Goal: Task Accomplishment & Management: Complete application form

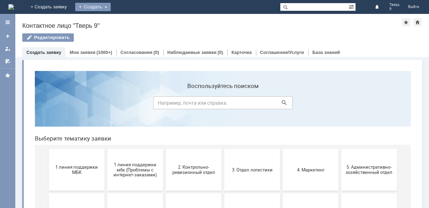
click at [111, 4] on div "Создать" at bounding box center [93, 7] width 36 height 8
click at [111, 8] on div "Создать" at bounding box center [93, 7] width 36 height 8
click at [130, 22] on link "Заявка" at bounding box center [103, 21] width 53 height 8
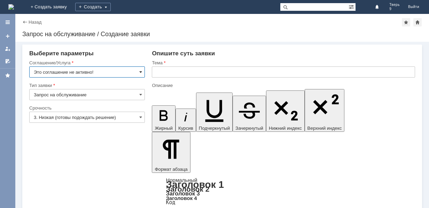
click at [142, 71] on input "Это соглашение не активно!" at bounding box center [87, 72] width 116 height 11
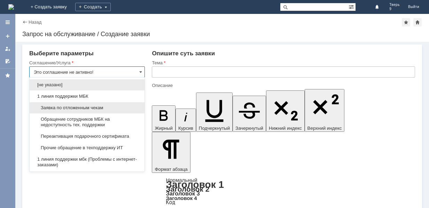
click at [105, 108] on span "Заявка по отложенным чекам" at bounding box center [87, 108] width 107 height 6
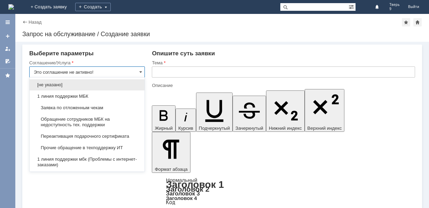
click at [105, 108] on div "Срочность" at bounding box center [86, 108] width 114 height 5
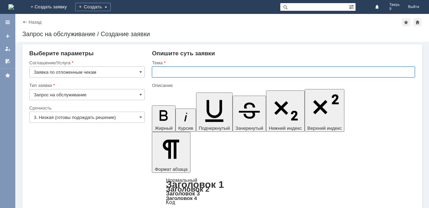
type input "Заявка по отложенным чекам"
click at [159, 74] on input "text" at bounding box center [283, 72] width 263 height 11
type input "оч"
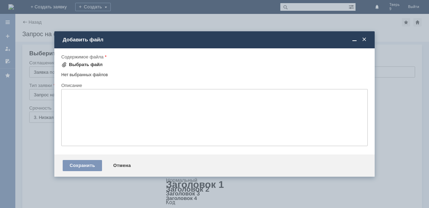
click at [85, 63] on div "Выбрать файл" at bounding box center [86, 65] width 34 height 6
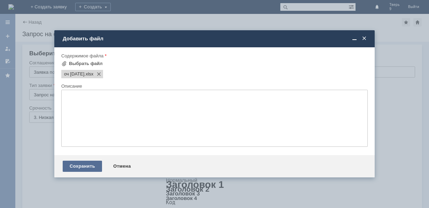
click at [88, 165] on div "Сохранить" at bounding box center [82, 166] width 39 height 11
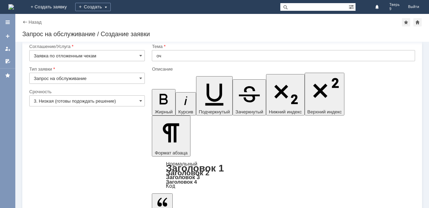
scroll to position [21, 0]
